Goal: Task Accomplishment & Management: Manage account settings

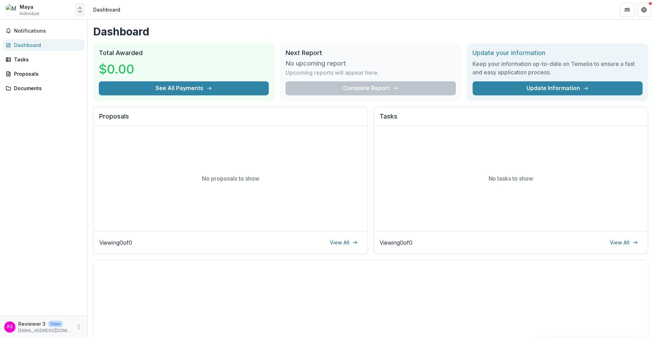
click at [80, 8] on icon "Open entity switcher" at bounding box center [79, 9] width 7 height 7
click at [63, 54] on link "Contributor Portal" at bounding box center [43, 54] width 84 height 13
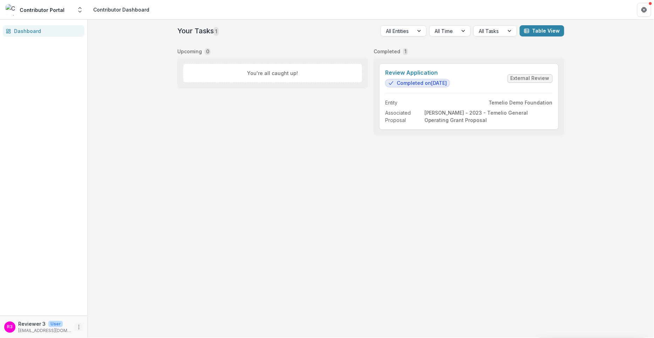
click at [78, 328] on icon "More" at bounding box center [79, 327] width 6 height 6
click at [102, 323] on button "Logout" at bounding box center [125, 324] width 75 height 12
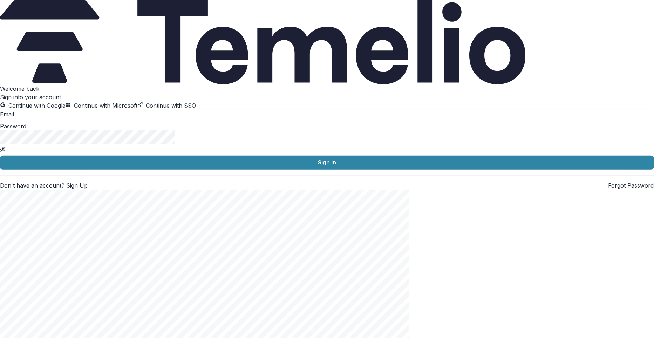
click at [66, 110] on button "Continue with Google" at bounding box center [33, 105] width 66 height 8
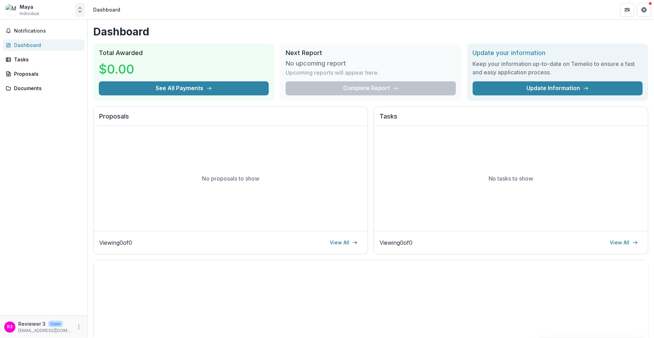
click at [79, 14] on button "Open entity switcher" at bounding box center [80, 10] width 10 height 14
click at [64, 55] on link "Contributor Portal" at bounding box center [43, 54] width 84 height 13
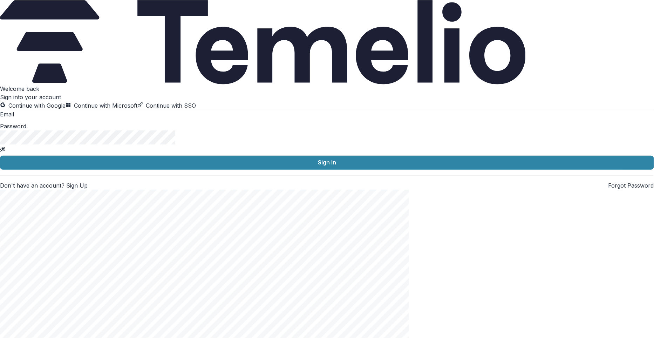
click at [66, 110] on button "Continue with Google" at bounding box center [33, 105] width 66 height 8
click at [179, 96] on h2 "Sign into your account" at bounding box center [327, 97] width 654 height 8
click at [66, 110] on button "Continue with Google" at bounding box center [33, 105] width 66 height 8
